Goal: Task Accomplishment & Management: Manage account settings

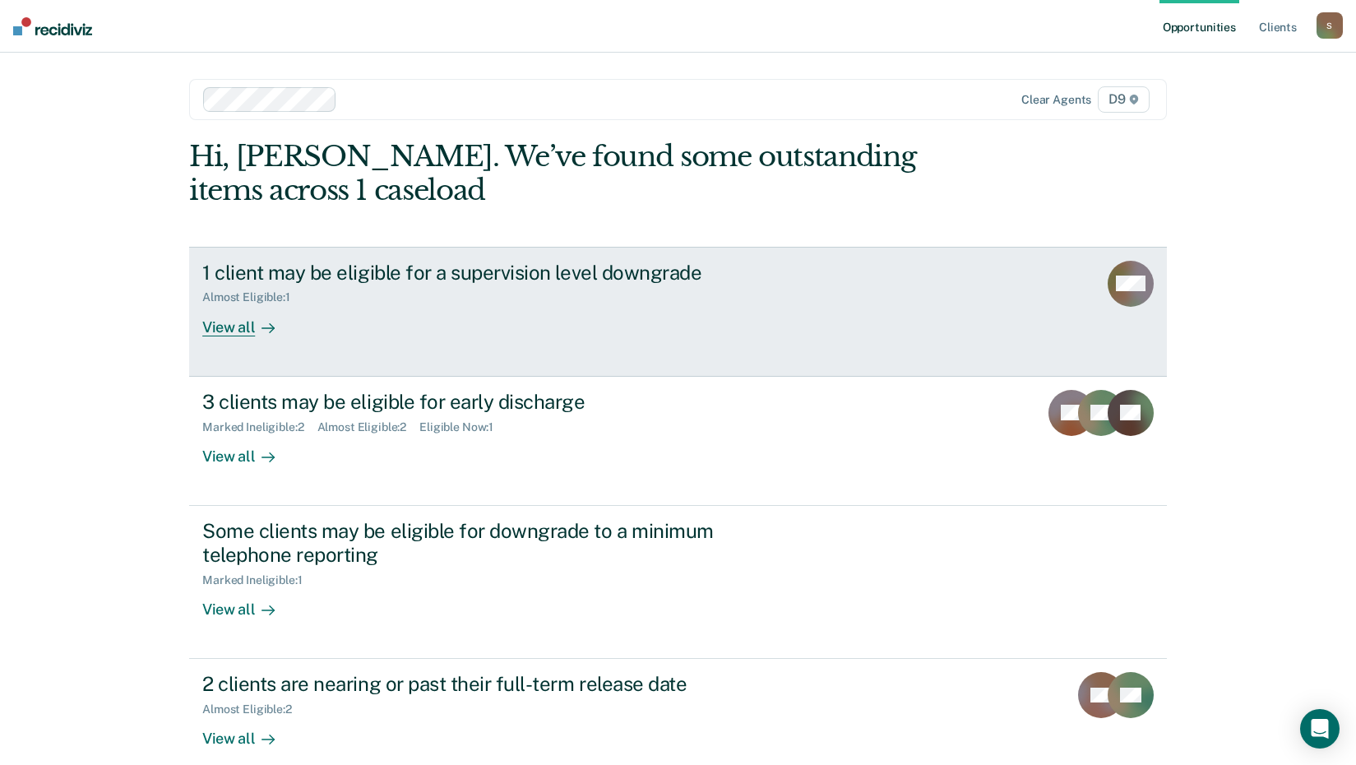
click at [233, 327] on div "View all" at bounding box center [248, 320] width 92 height 32
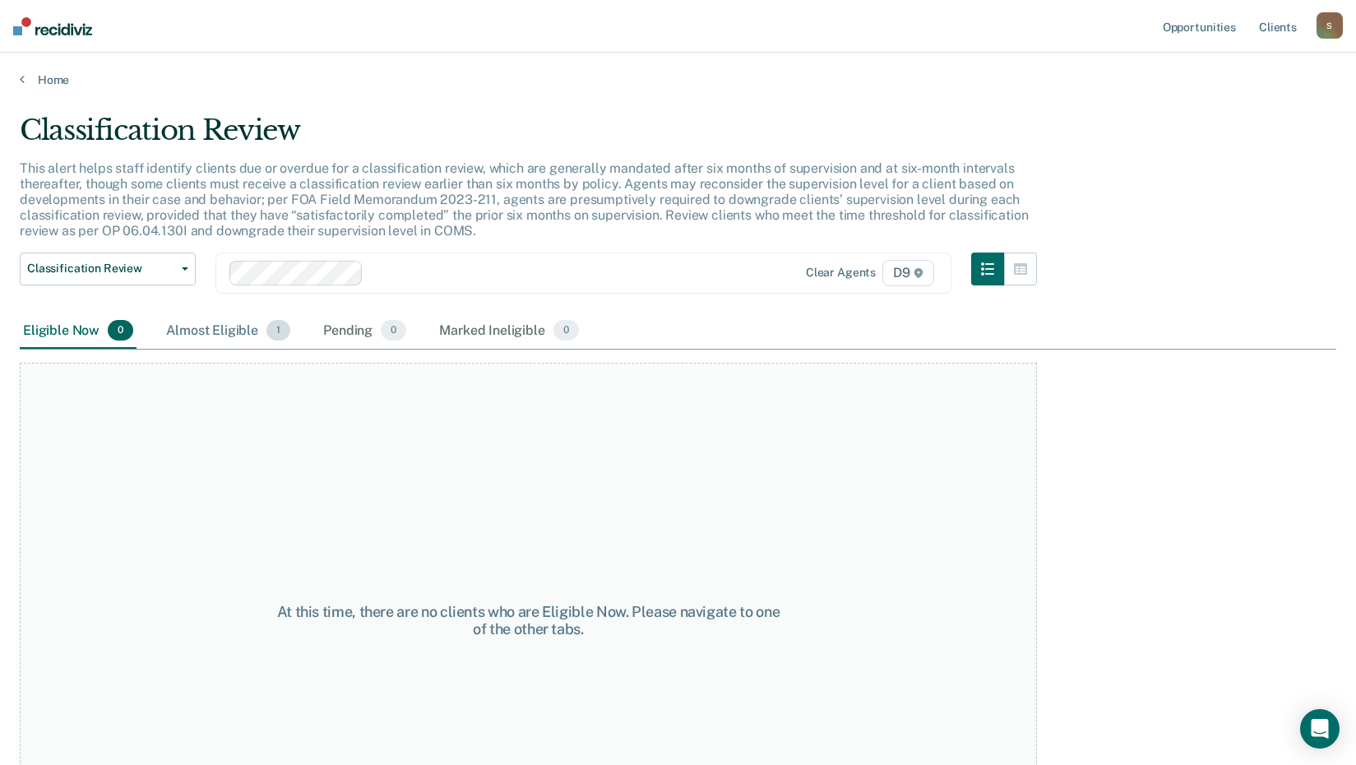
click at [224, 334] on div "Almost Eligible 1" at bounding box center [228, 331] width 131 height 36
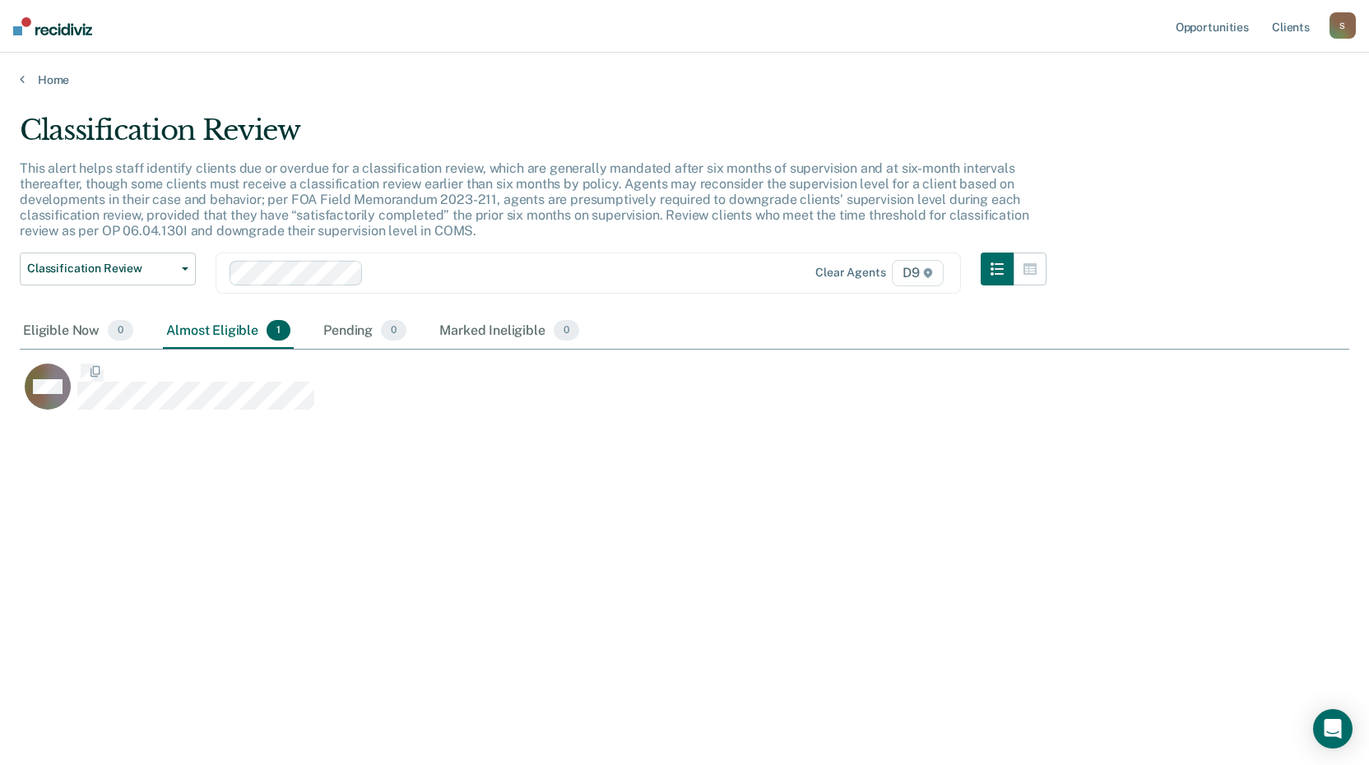
scroll to position [516, 1317]
click at [72, 331] on div "Eligible Now 0" at bounding box center [78, 331] width 117 height 36
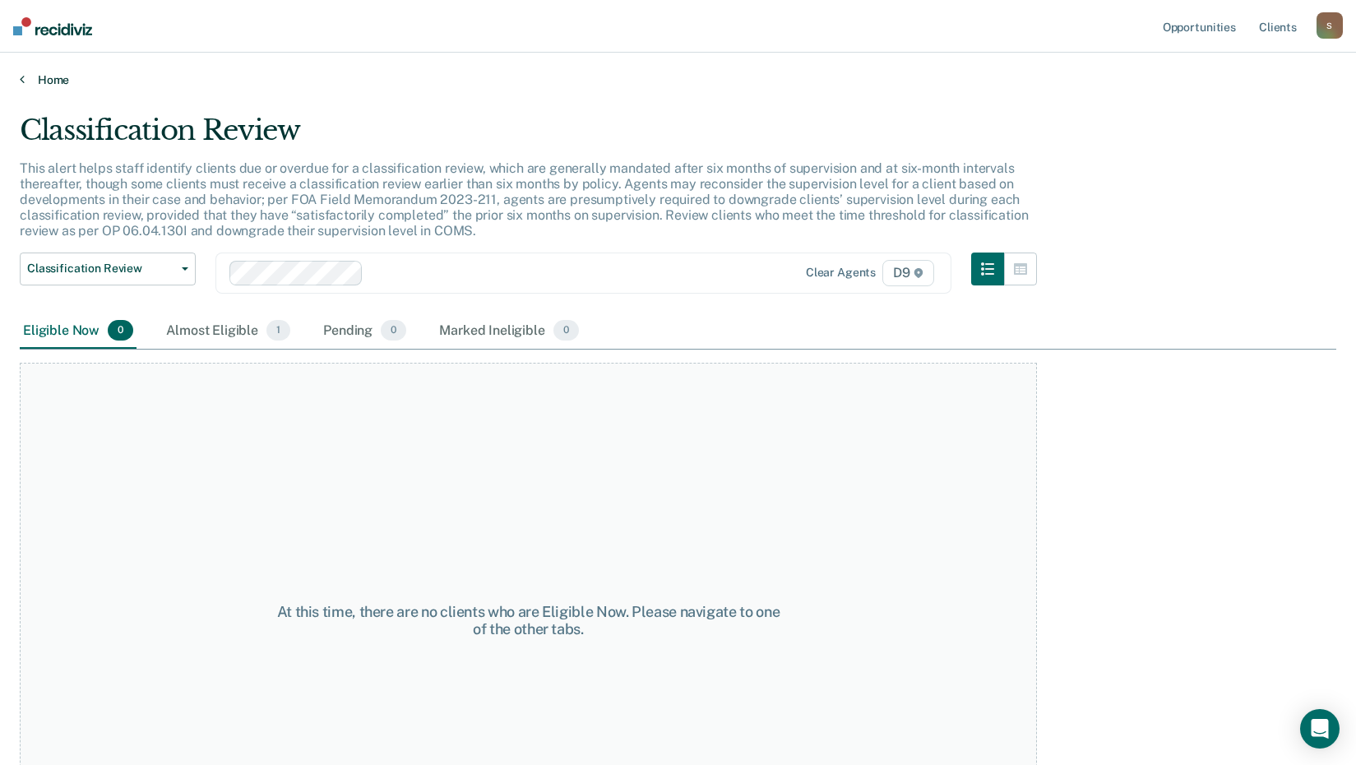
click at [25, 86] on link "Home" at bounding box center [678, 79] width 1317 height 15
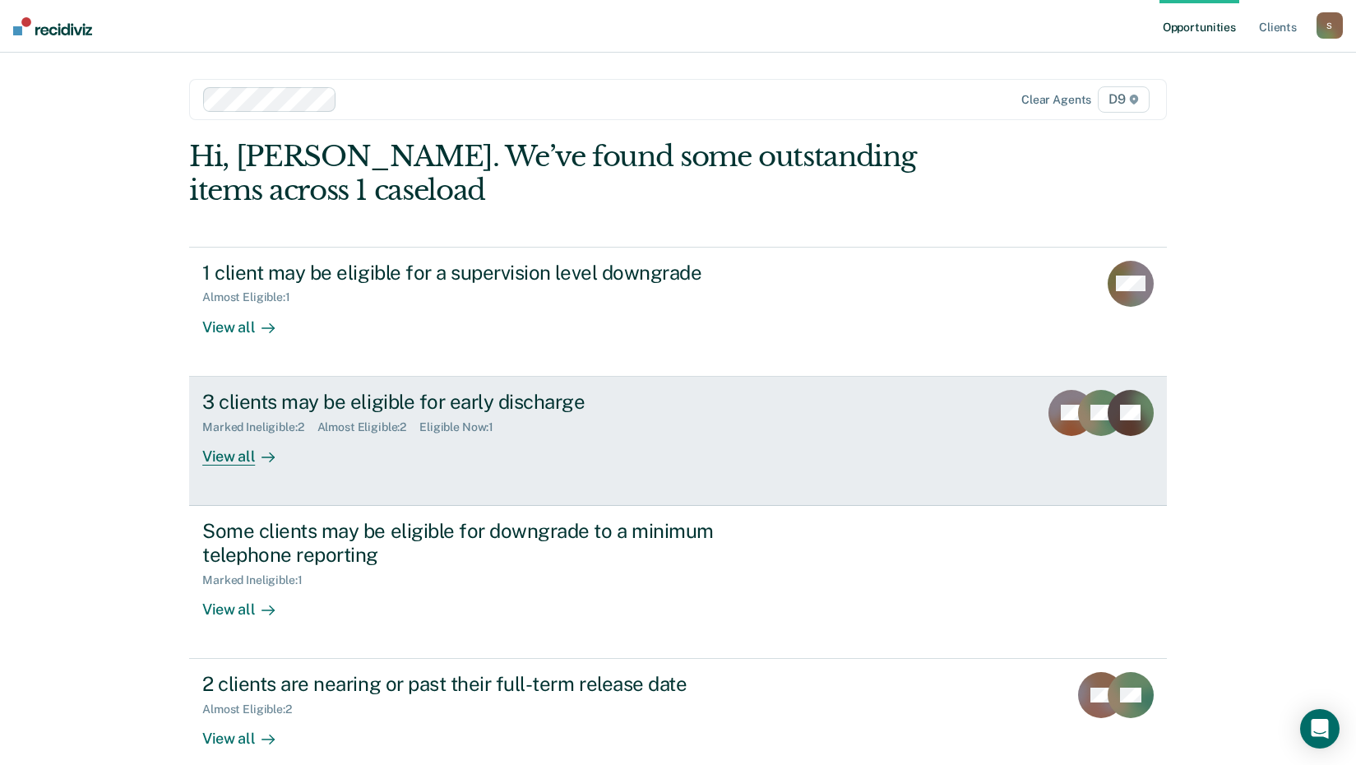
click at [239, 464] on div "View all" at bounding box center [248, 449] width 92 height 32
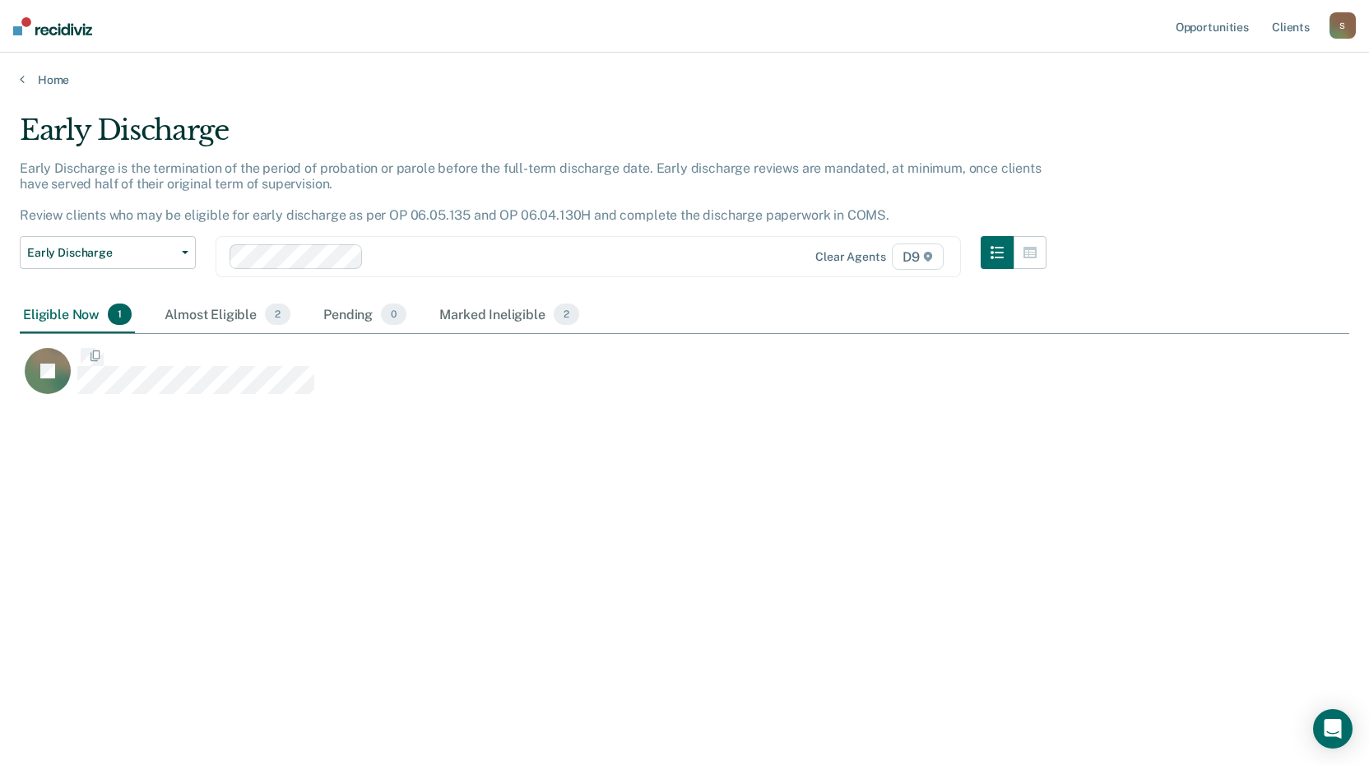
scroll to position [516, 1317]
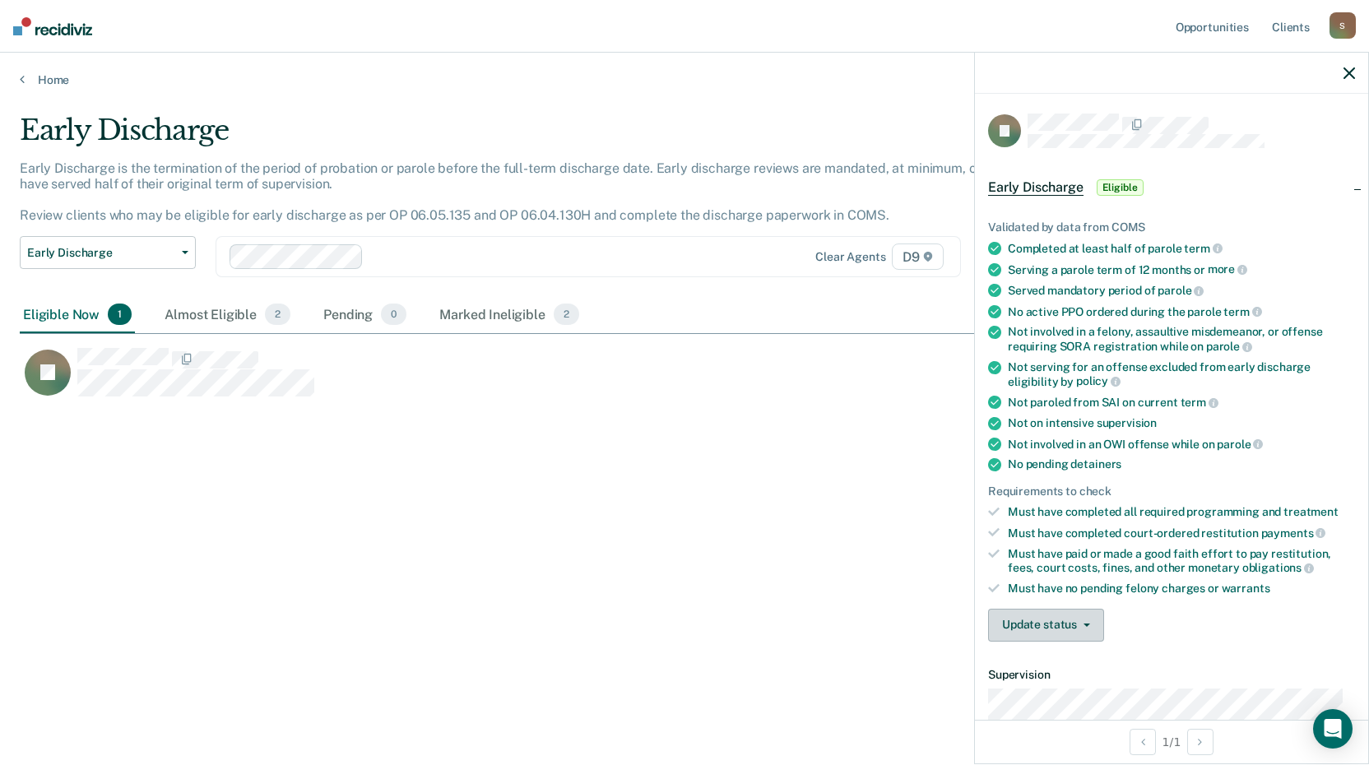
click at [1033, 620] on button "Update status" at bounding box center [1046, 625] width 116 height 33
click at [1041, 685] on button "Mark Ineligible" at bounding box center [1067, 691] width 159 height 26
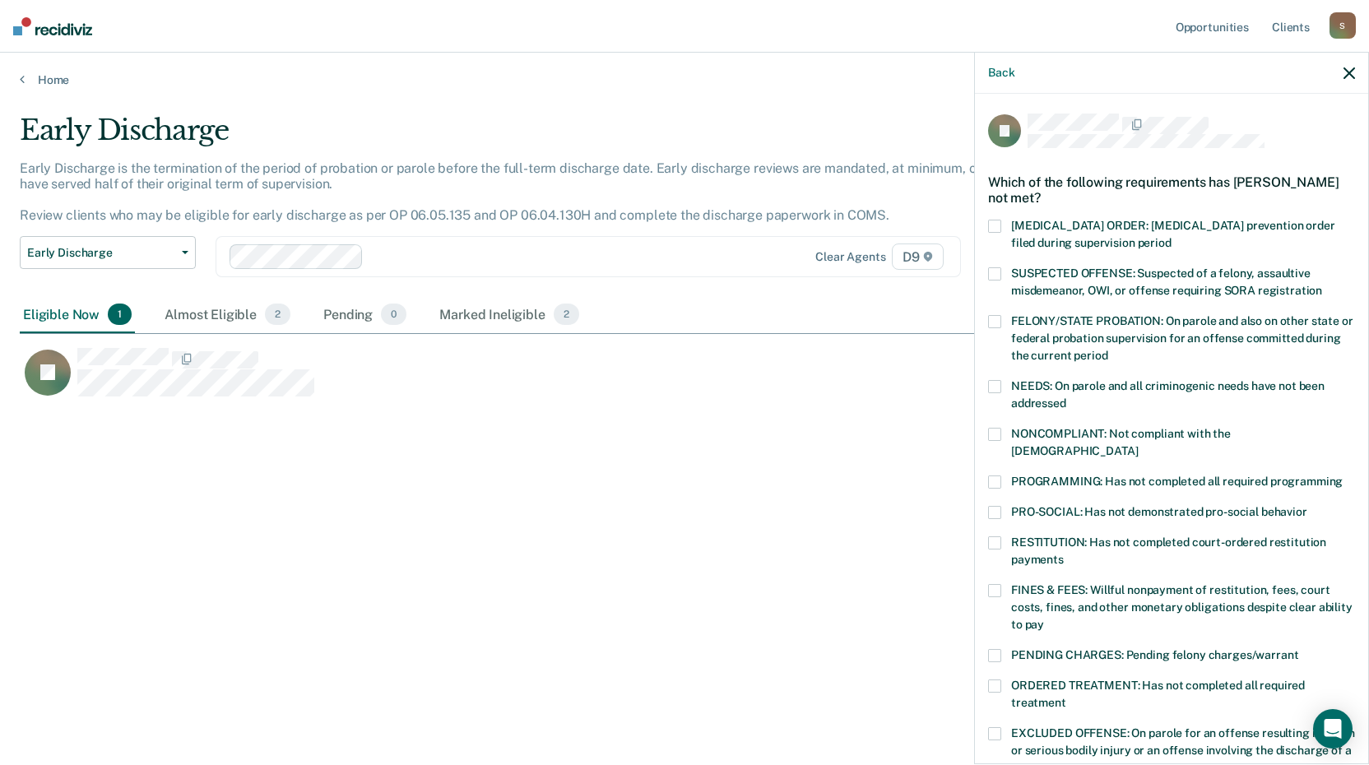
click at [990, 273] on span at bounding box center [994, 273] width 13 height 13
click at [1322, 285] on input "SUSPECTED OFFENSE: Suspected of a felony, assaultive misdemeanor, OWI, or offen…" at bounding box center [1322, 285] width 0 height 0
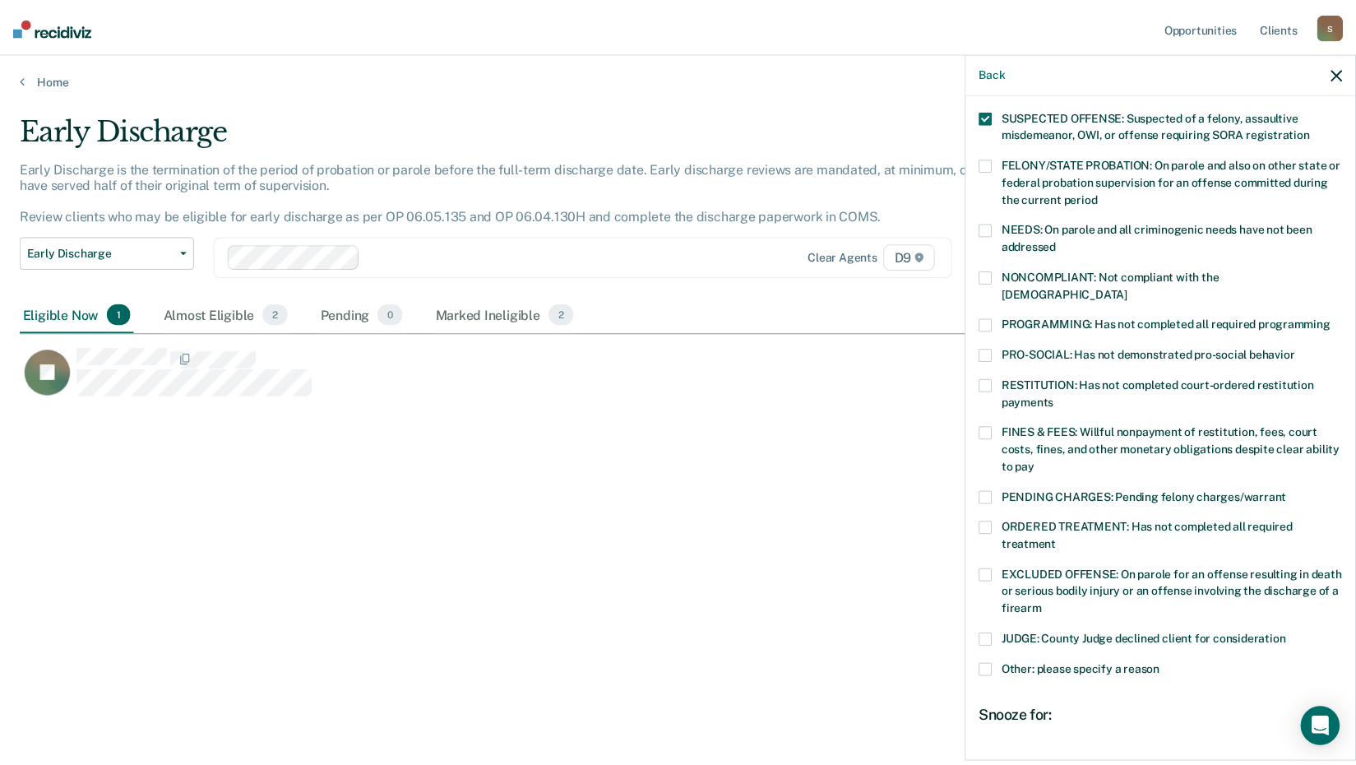
scroll to position [303, 0]
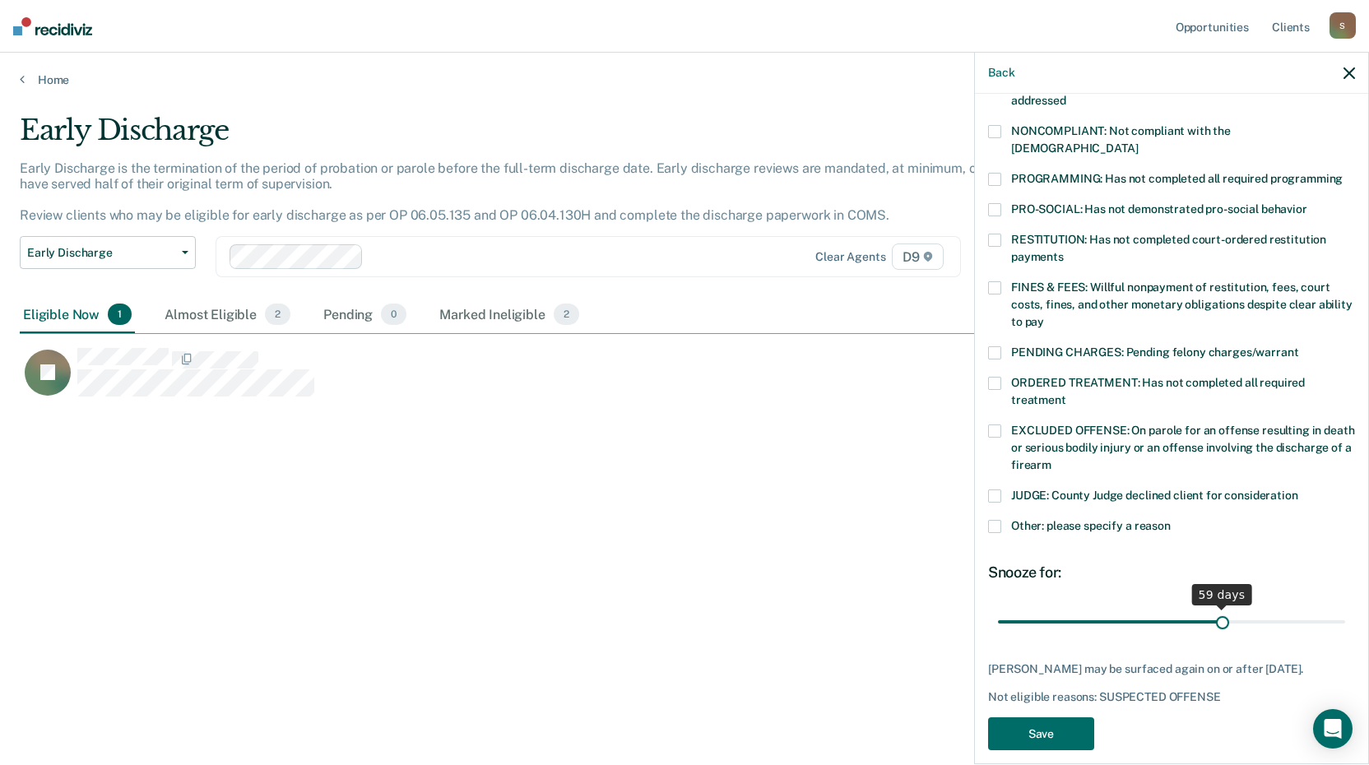
drag, startPoint x: 1110, startPoint y: 597, endPoint x: 1216, endPoint y: 593, distance: 106.2
click at [1216, 607] on input "range" at bounding box center [1171, 621] width 347 height 29
type input "60"
click at [1217, 607] on input "range" at bounding box center [1171, 621] width 347 height 29
click at [1043, 717] on button "Save" at bounding box center [1041, 734] width 106 height 34
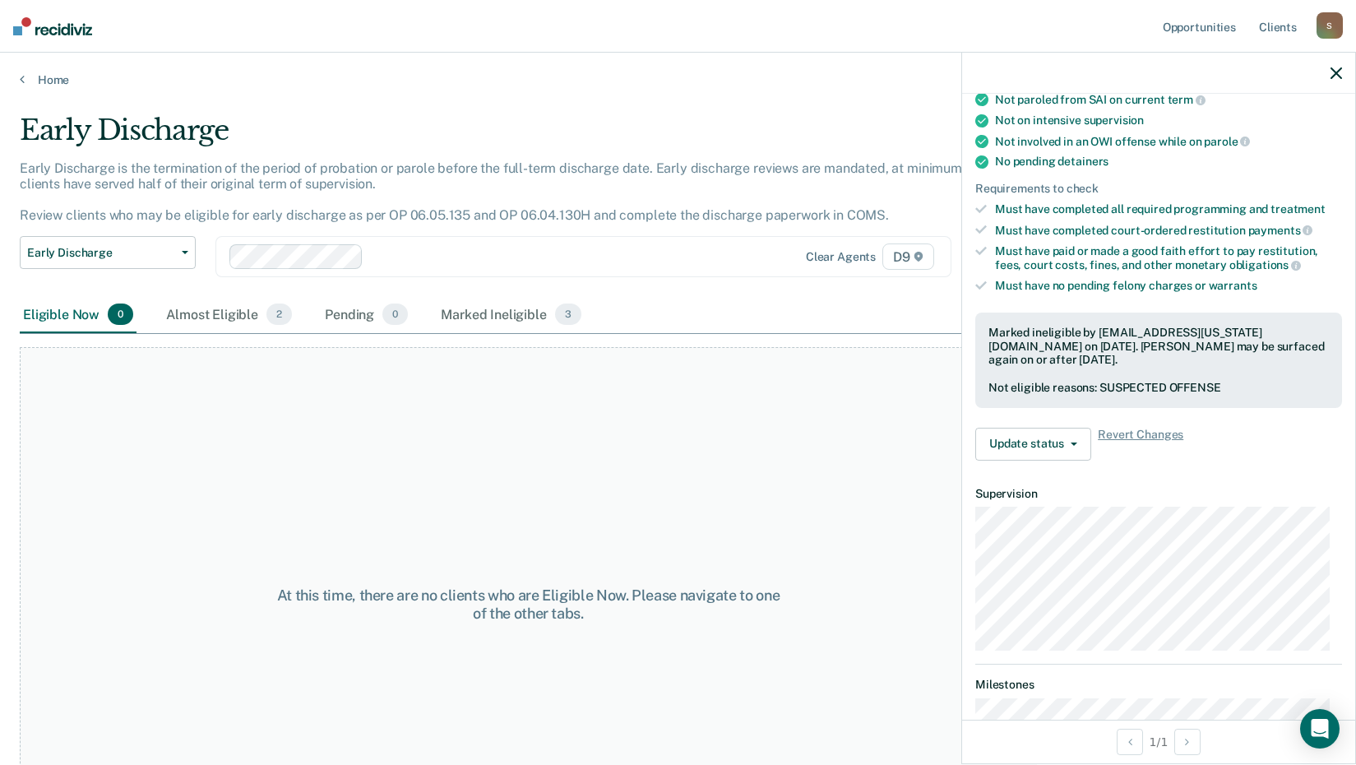
drag, startPoint x: 190, startPoint y: 491, endPoint x: 175, endPoint y: 441, distance: 52.3
click at [188, 486] on div "At this time, there are no clients who are Eligible Now. Please navigate to one…" at bounding box center [529, 604] width 1018 height 515
click at [31, 80] on link "Home" at bounding box center [678, 79] width 1317 height 15
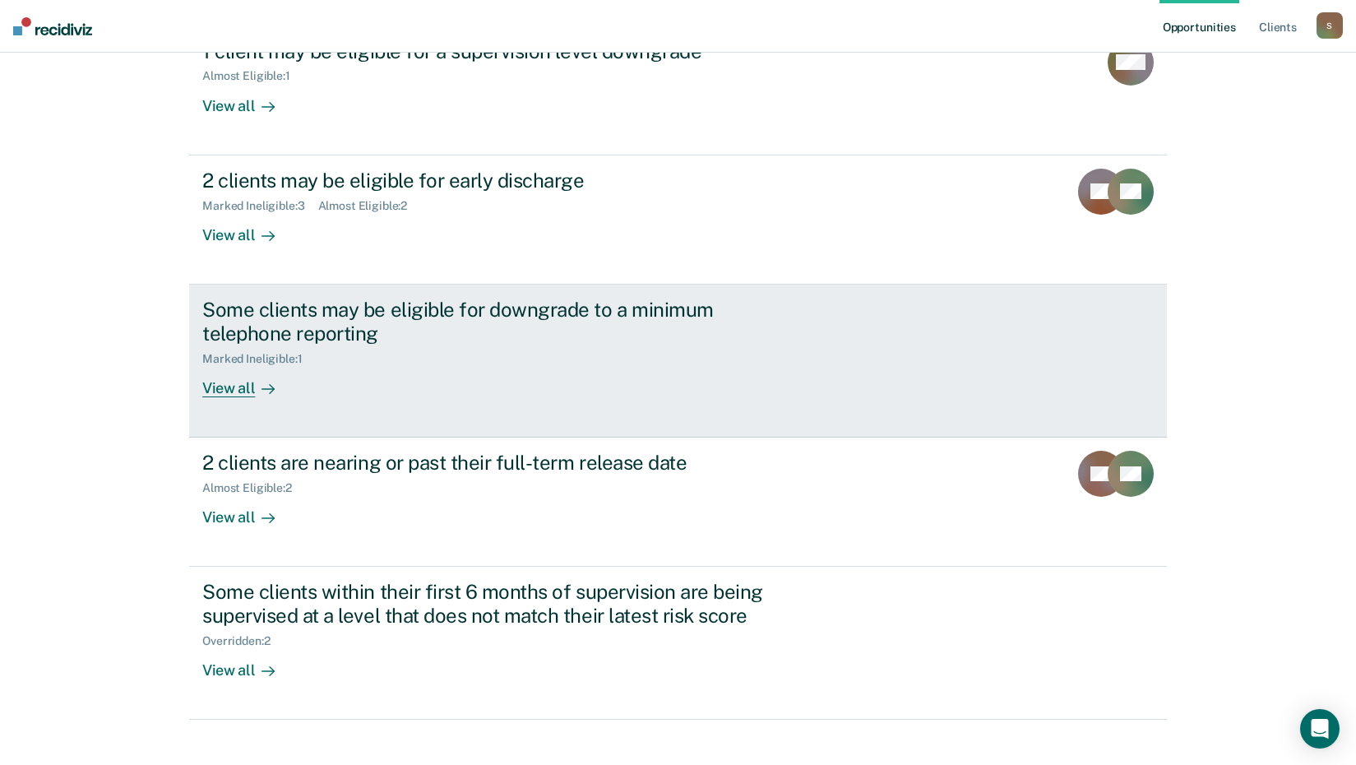
scroll to position [242, 0]
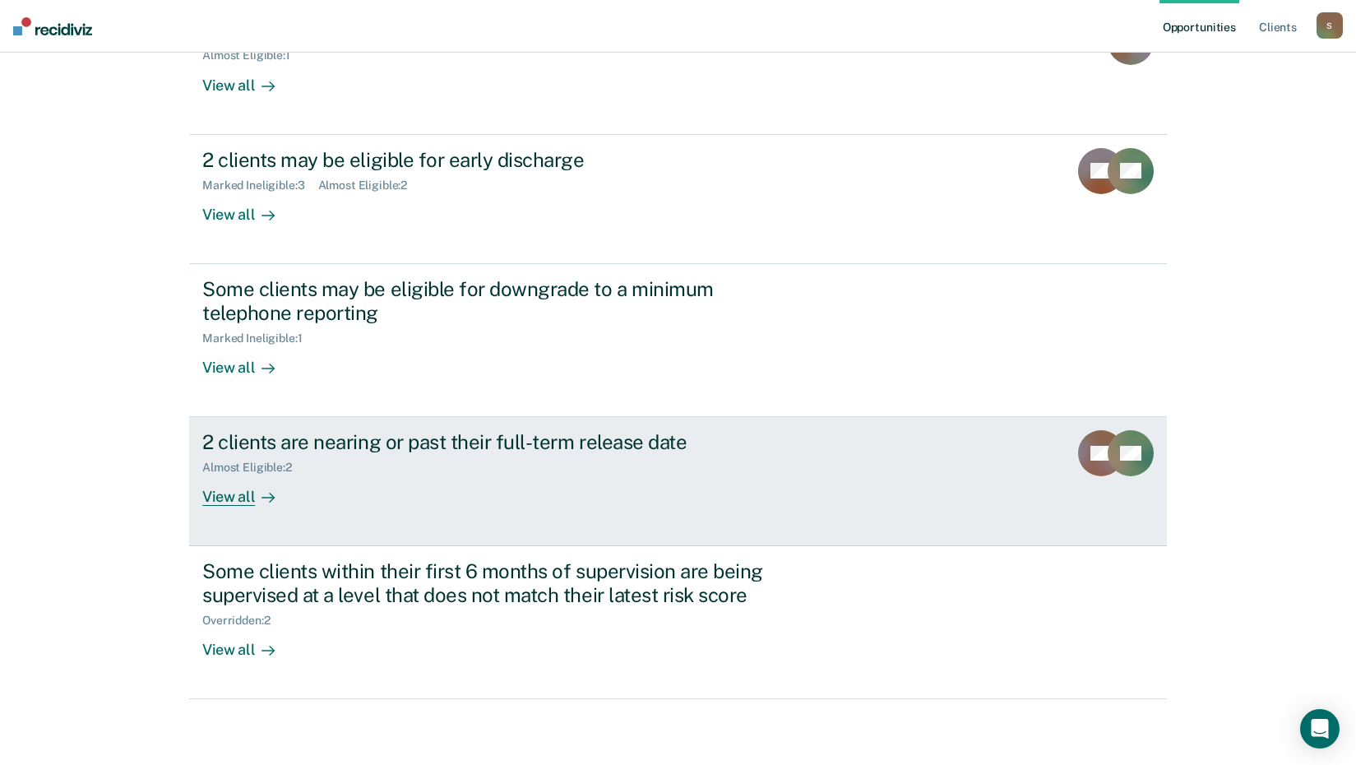
click at [263, 447] on div "2 clients are nearing or past their full-term release date" at bounding box center [490, 442] width 577 height 24
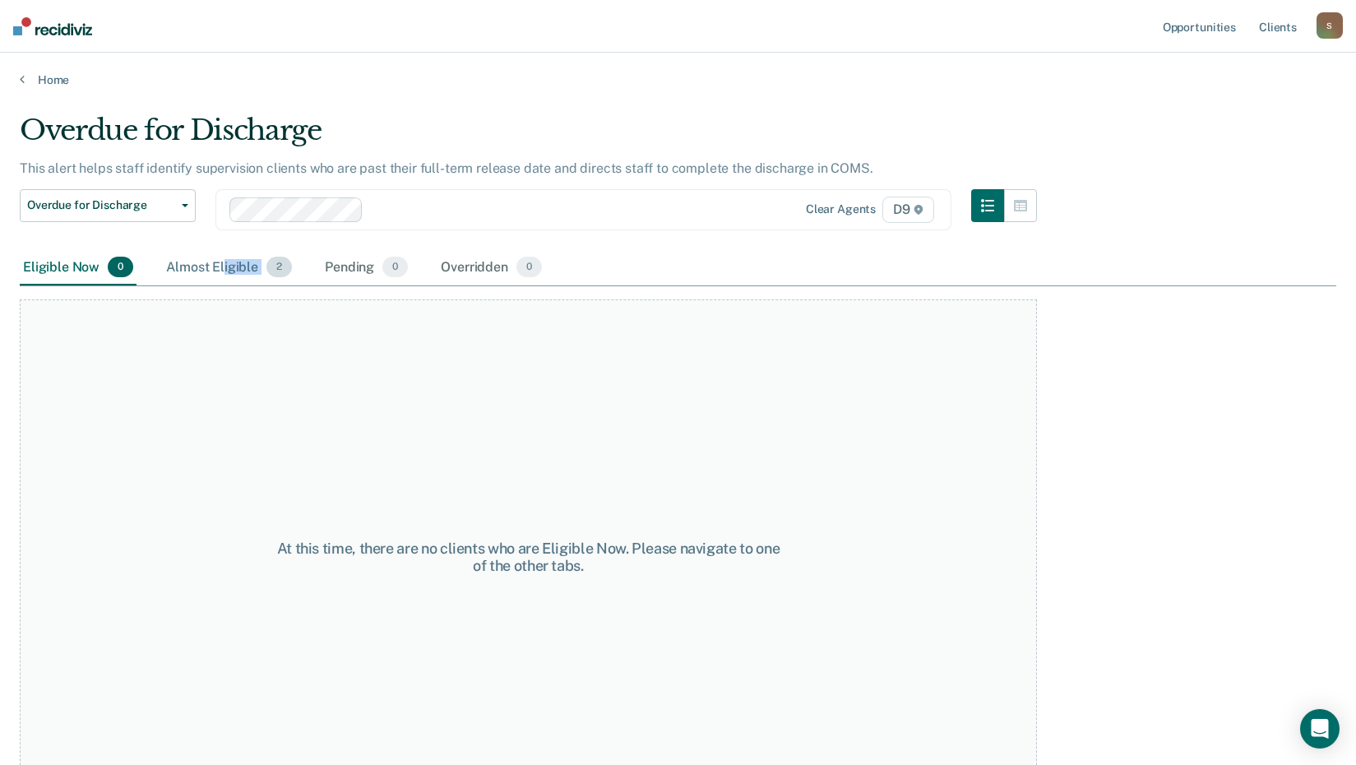
click at [225, 275] on div "Almost Eligible 2" at bounding box center [229, 268] width 132 height 36
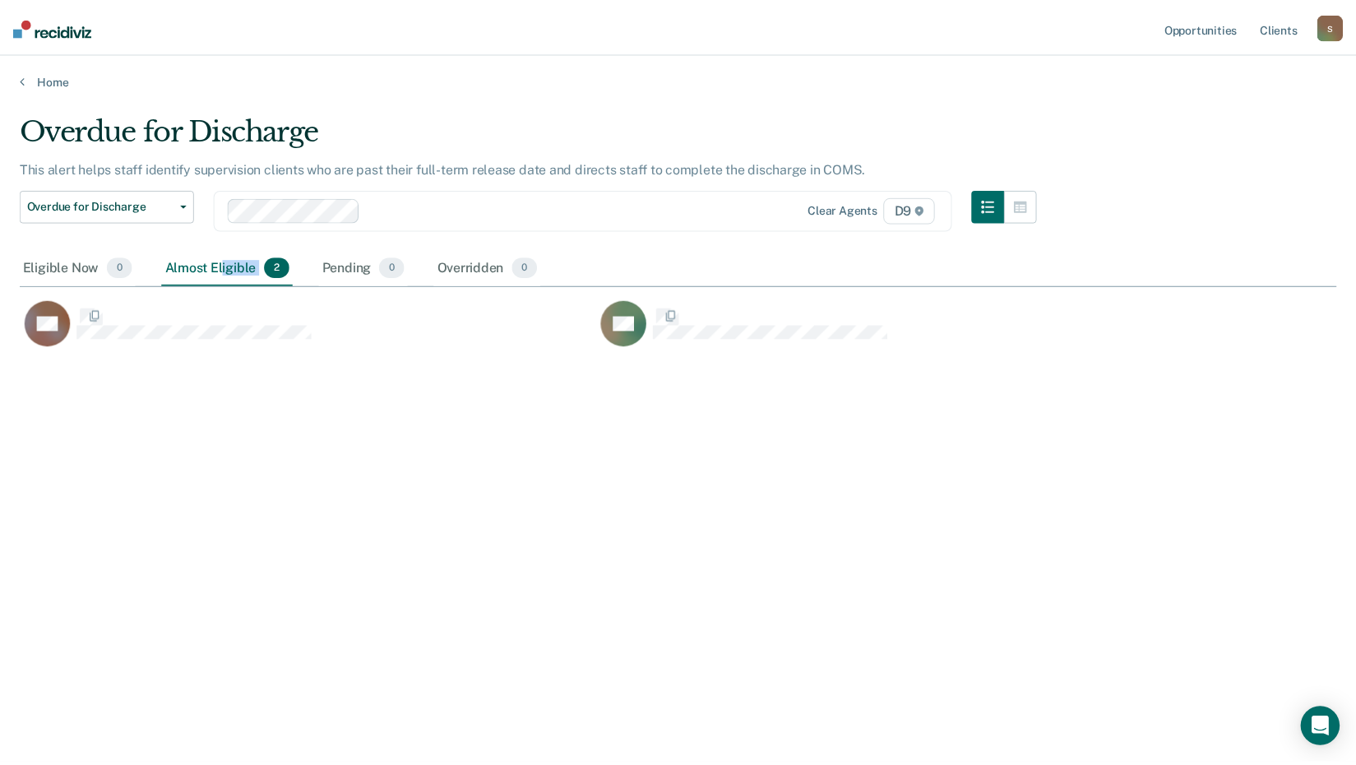
scroll to position [516, 1317]
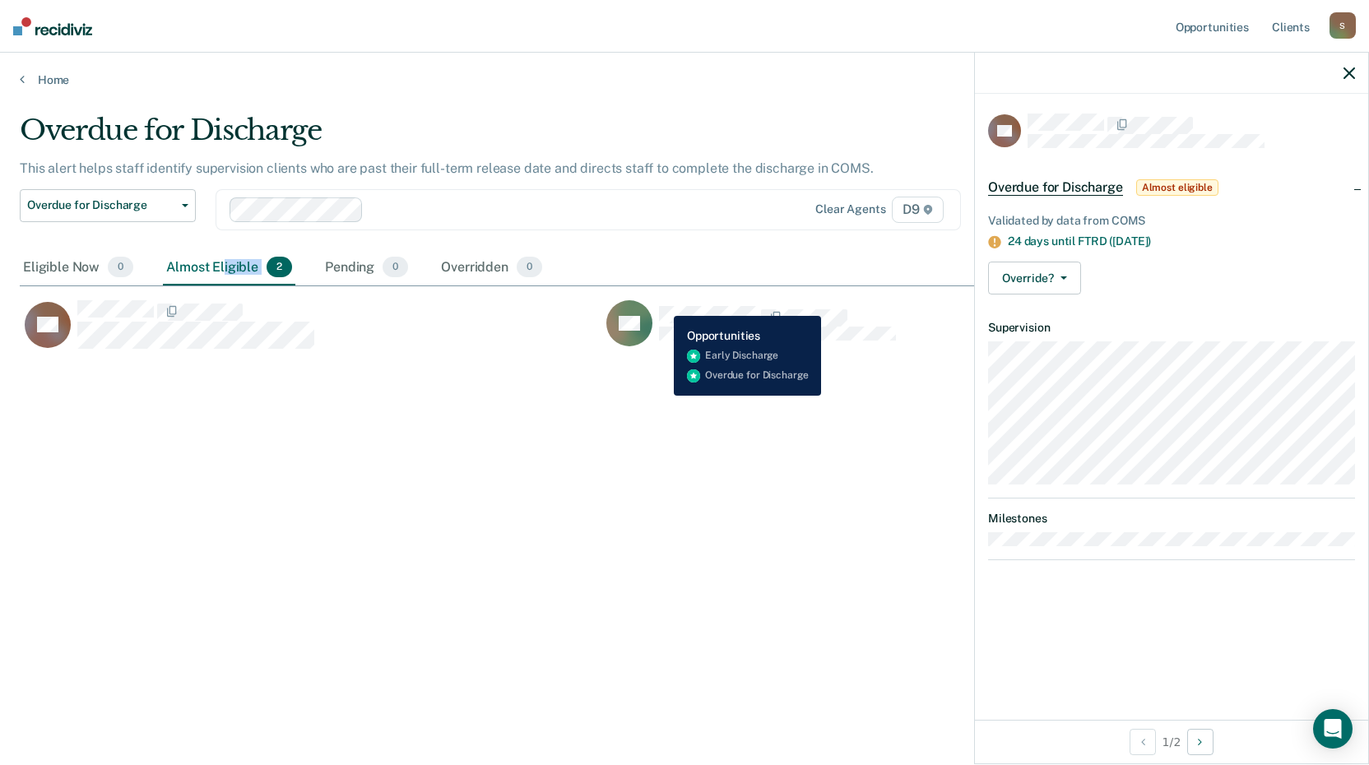
click at [661, 304] on div "RD" at bounding box center [751, 323] width 290 height 46
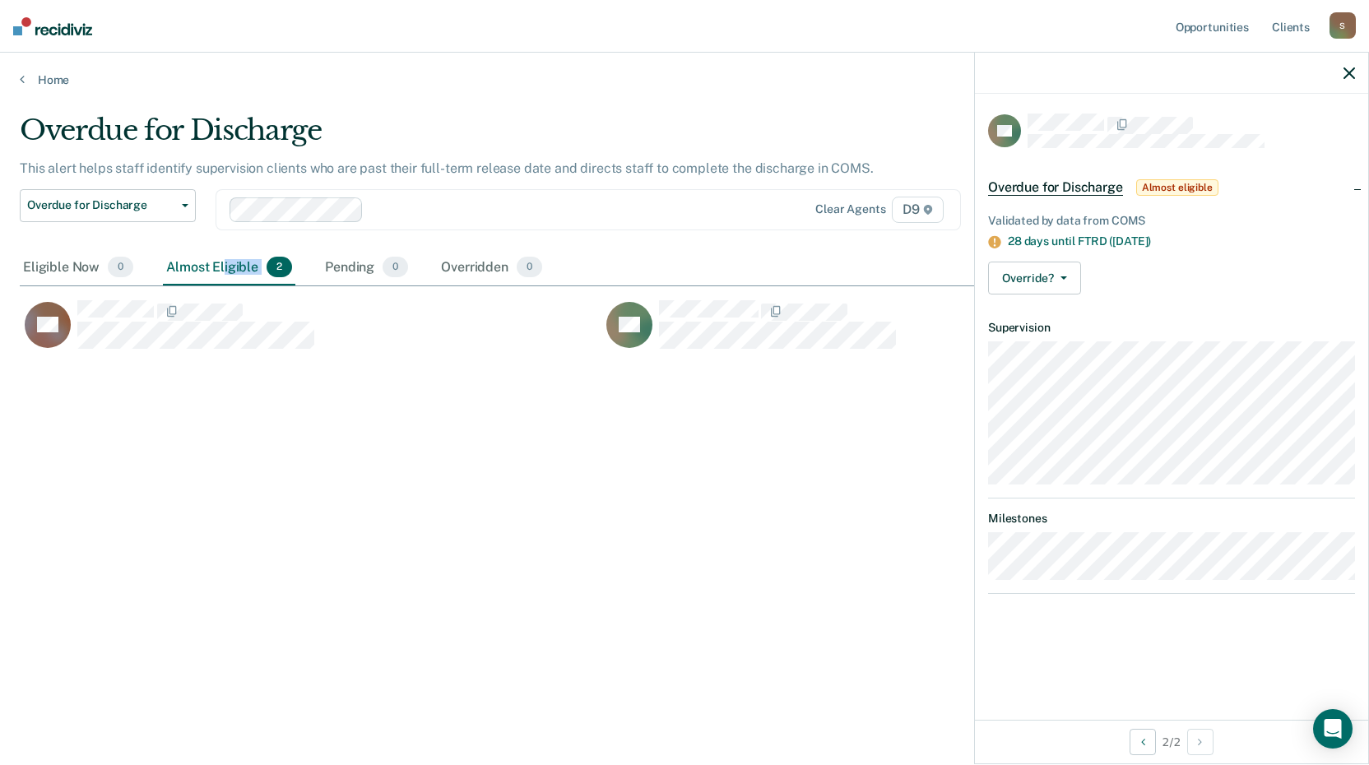
click at [1351, 68] on icon "button" at bounding box center [1349, 73] width 12 height 12
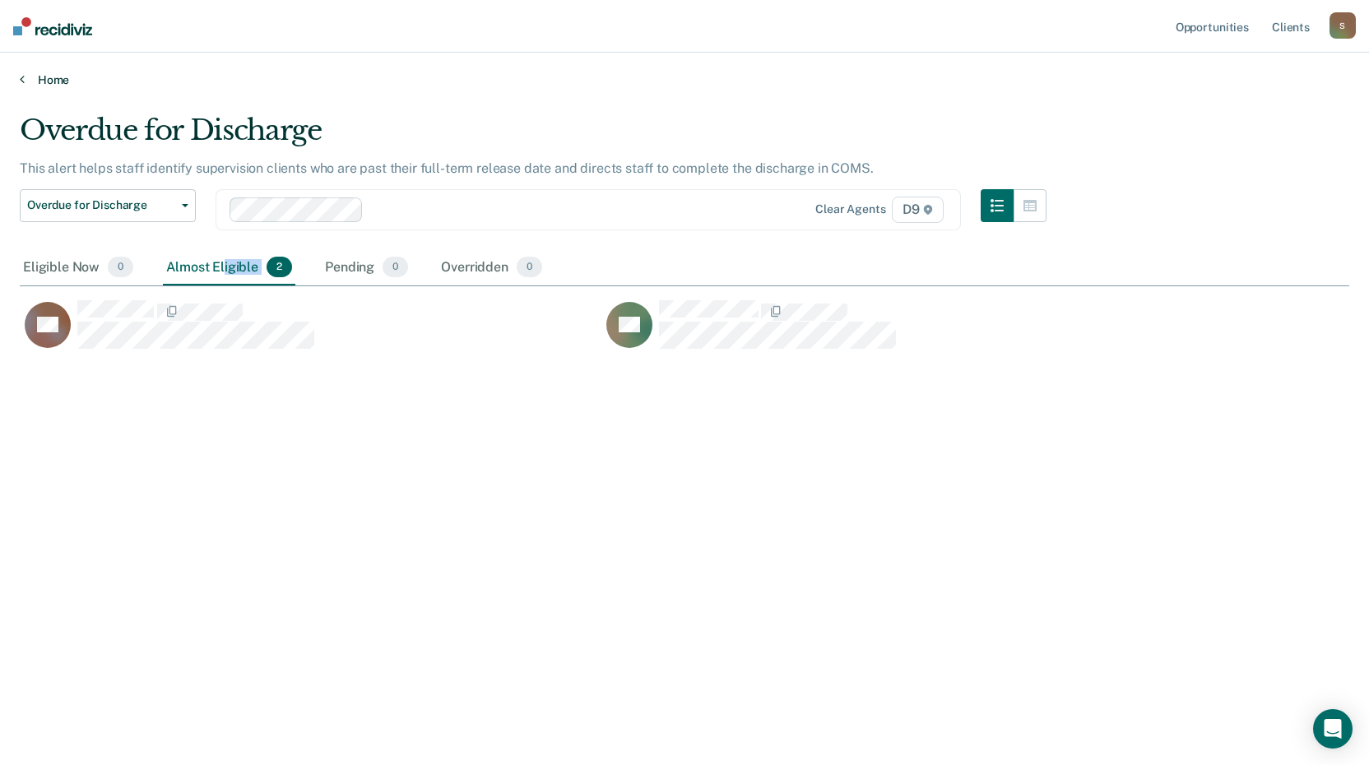
click at [36, 82] on link "Home" at bounding box center [684, 79] width 1329 height 15
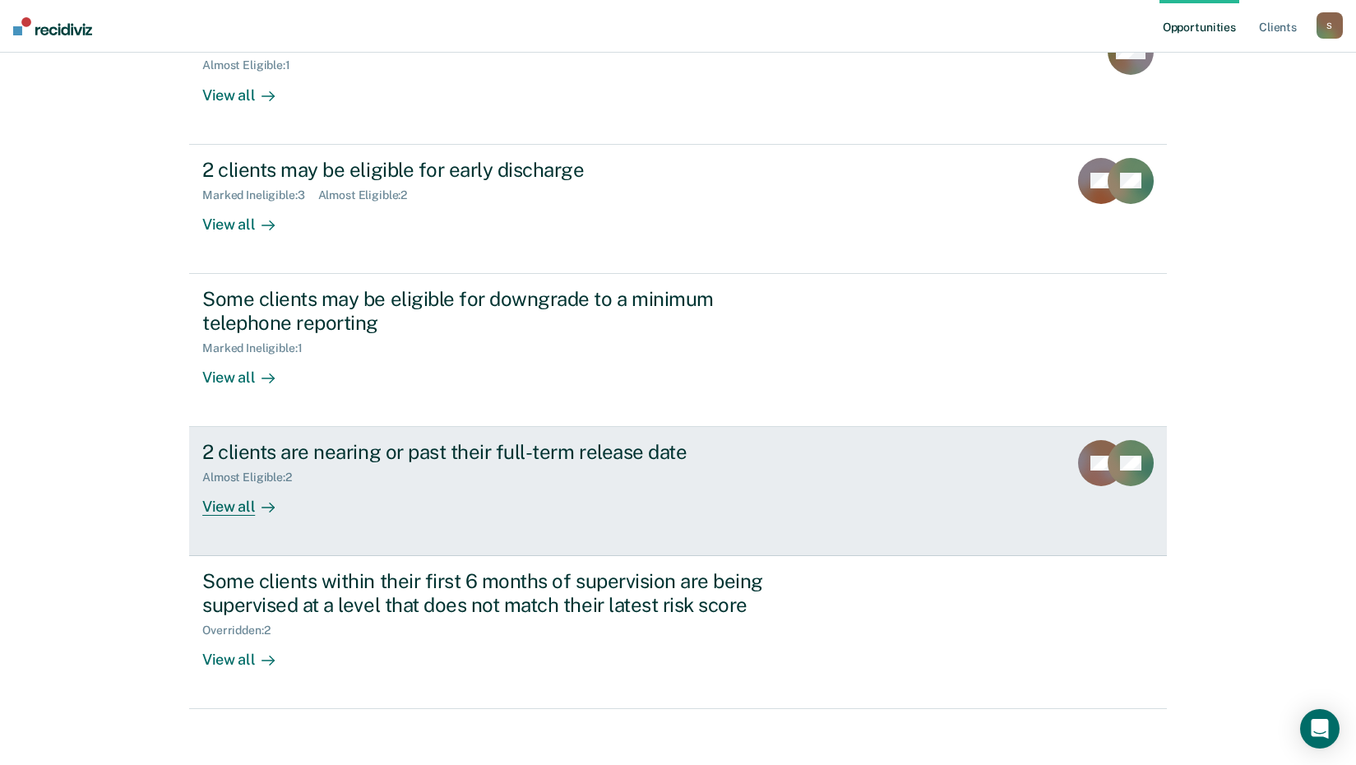
scroll to position [242, 0]
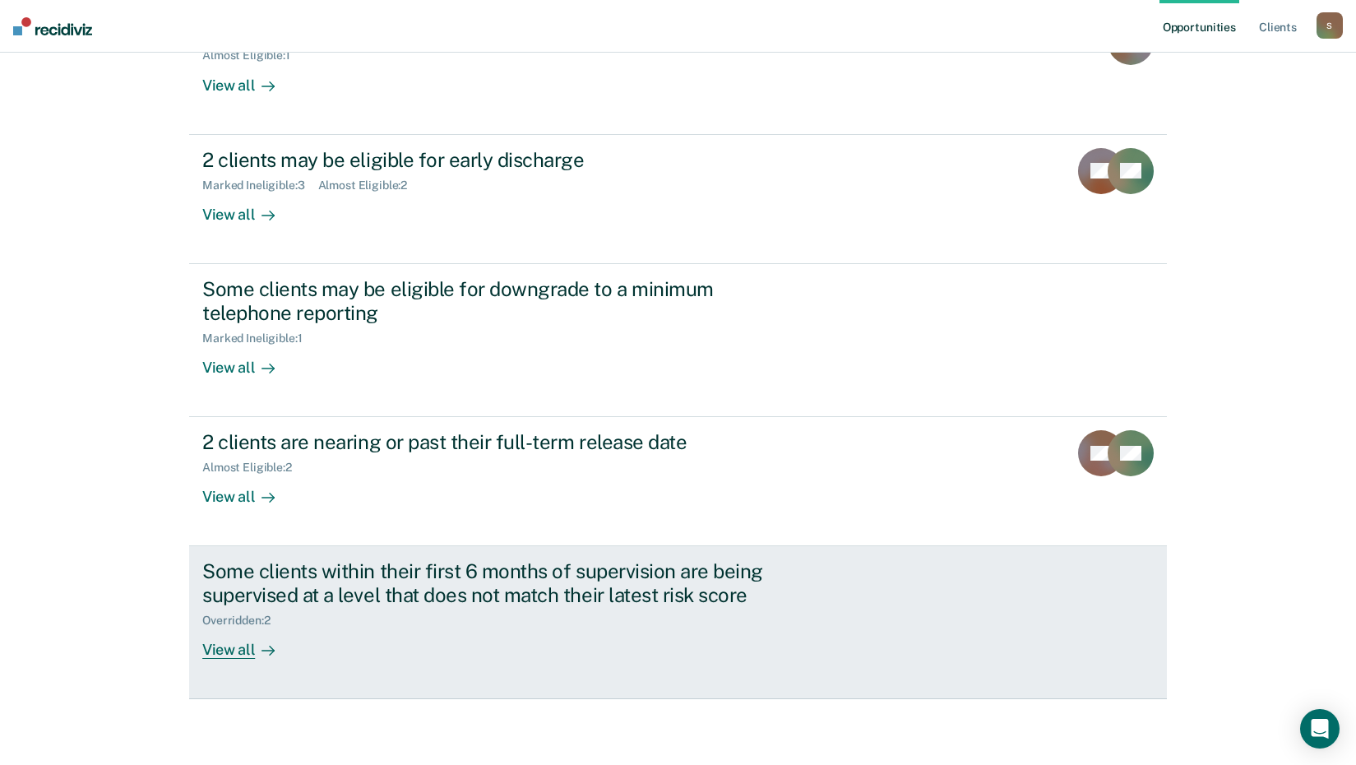
click at [227, 653] on div "View all" at bounding box center [248, 644] width 92 height 32
